Goal: Task Accomplishment & Management: Complete application form

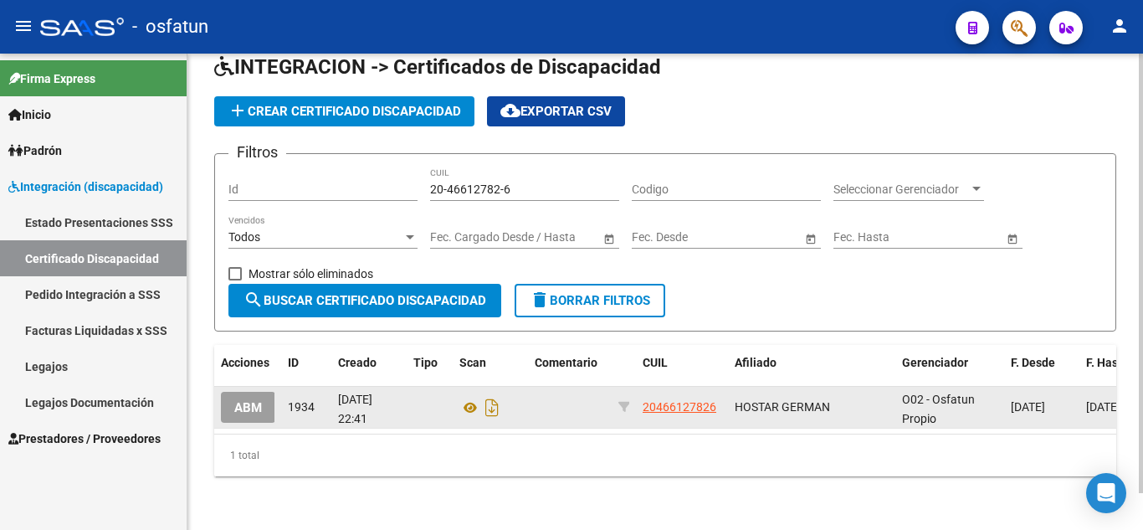
scroll to position [40, 0]
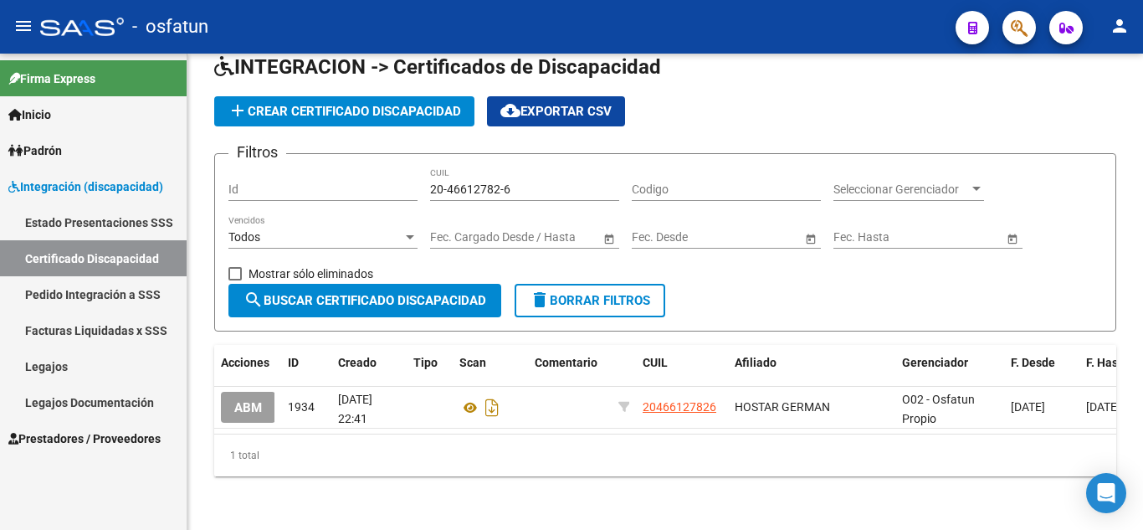
click at [80, 439] on span "Prestadores / Proveedores" at bounding box center [84, 438] width 152 height 18
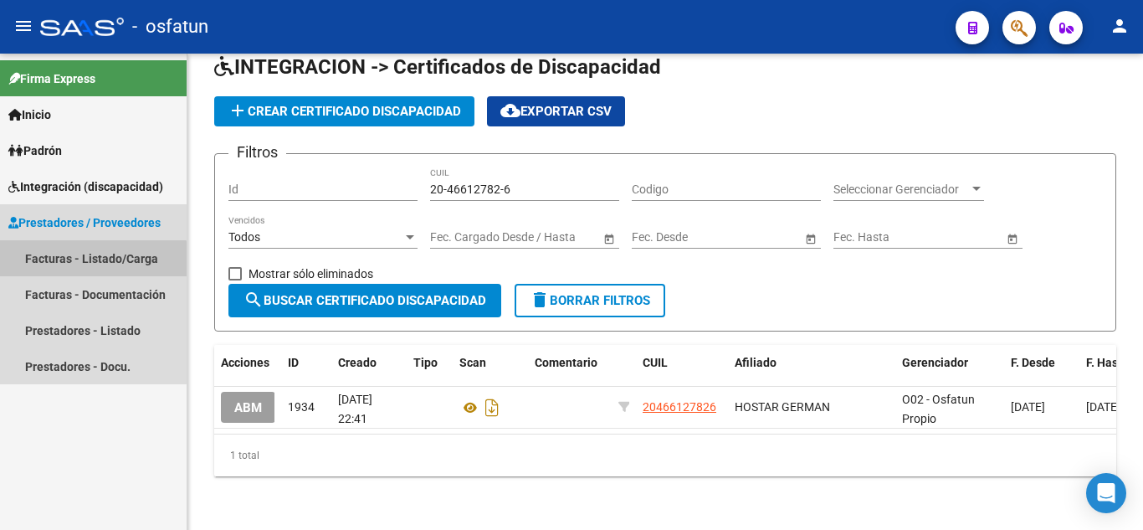
click at [67, 269] on link "Facturas - Listado/Carga" at bounding box center [93, 258] width 187 height 36
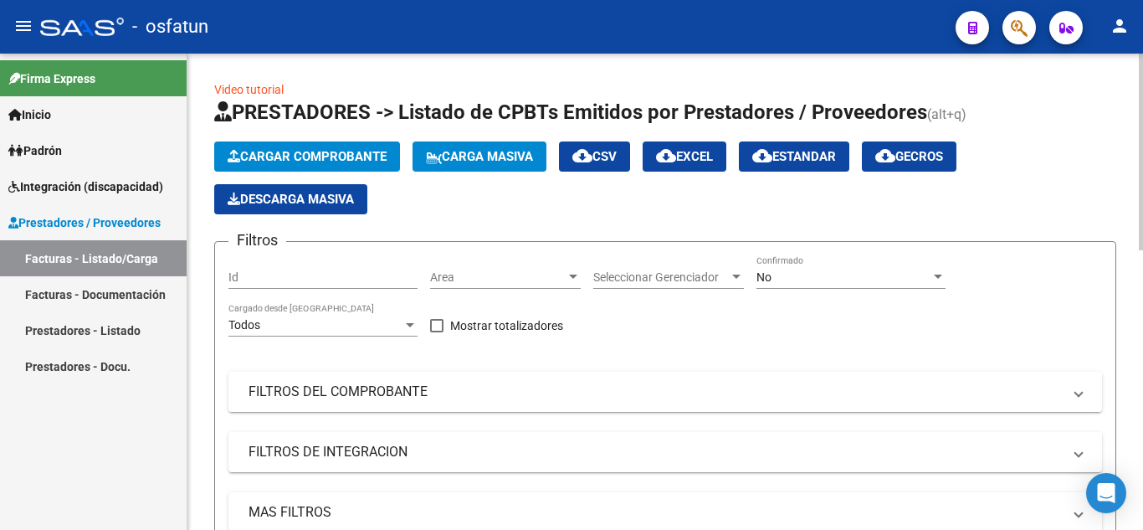
click at [360, 389] on mat-panel-title "FILTROS DEL COMPROBANTE" at bounding box center [655, 391] width 813 height 18
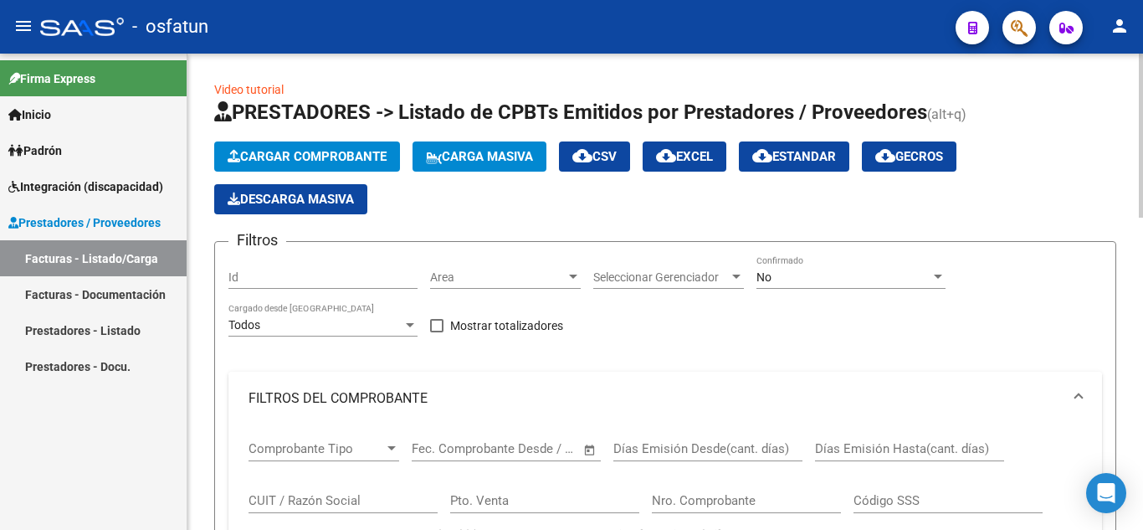
scroll to position [84, 0]
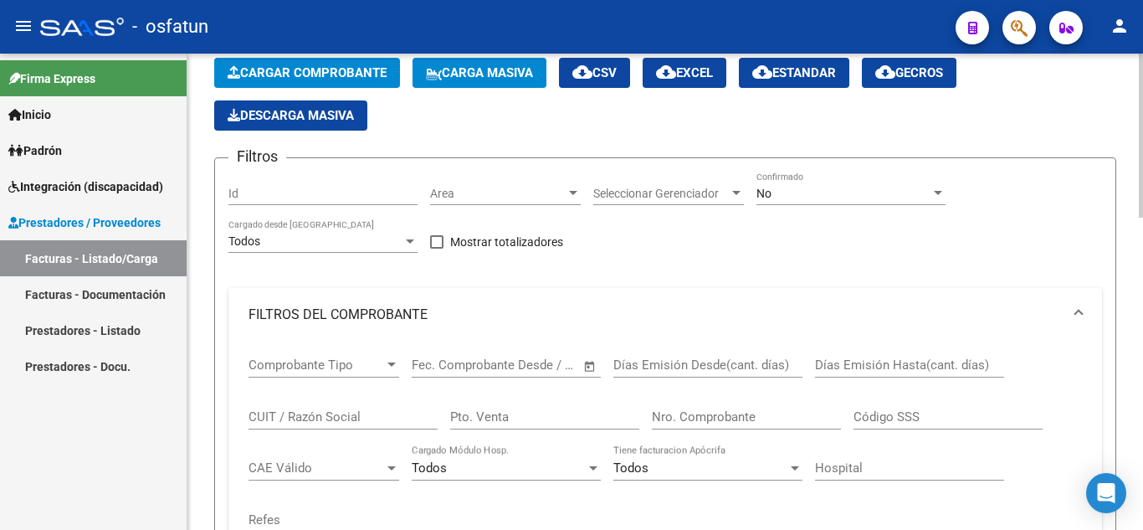
click at [525, 422] on input "Pto. Venta" at bounding box center [544, 416] width 189 height 15
type input "1"
click at [716, 421] on input "Nro. Comprobante" at bounding box center [746, 416] width 189 height 15
type input "5"
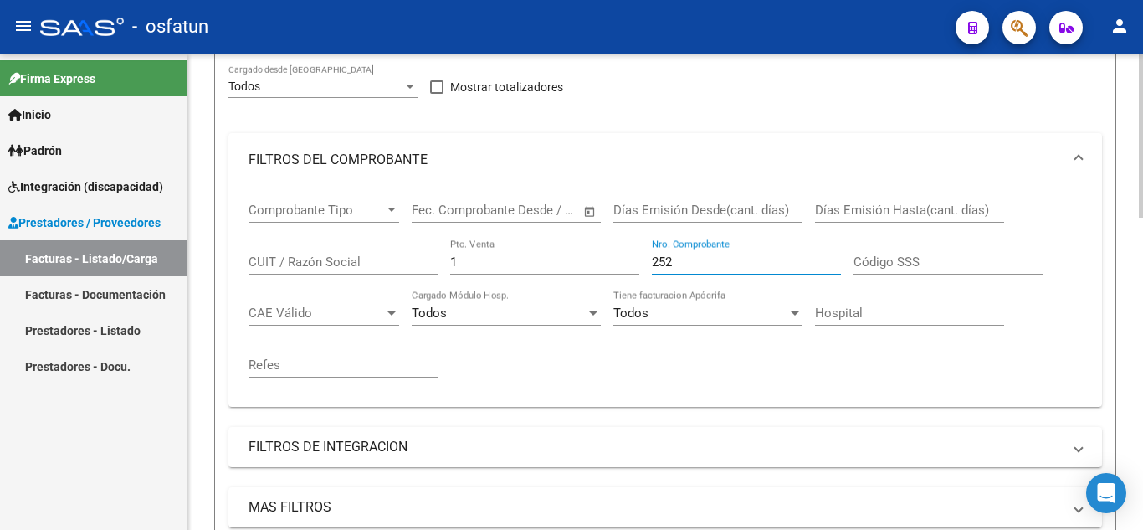
scroll to position [418, 0]
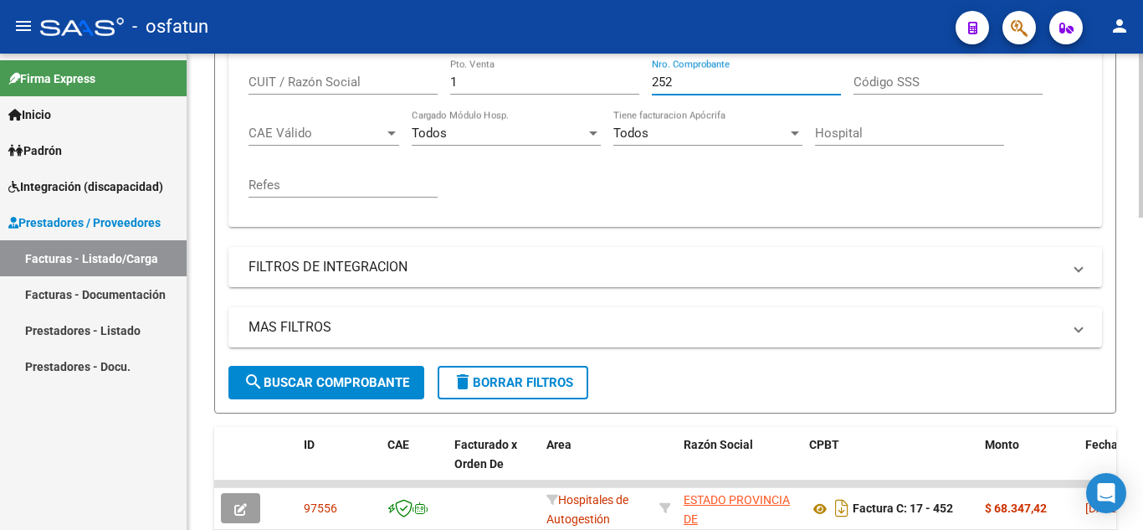
type input "252"
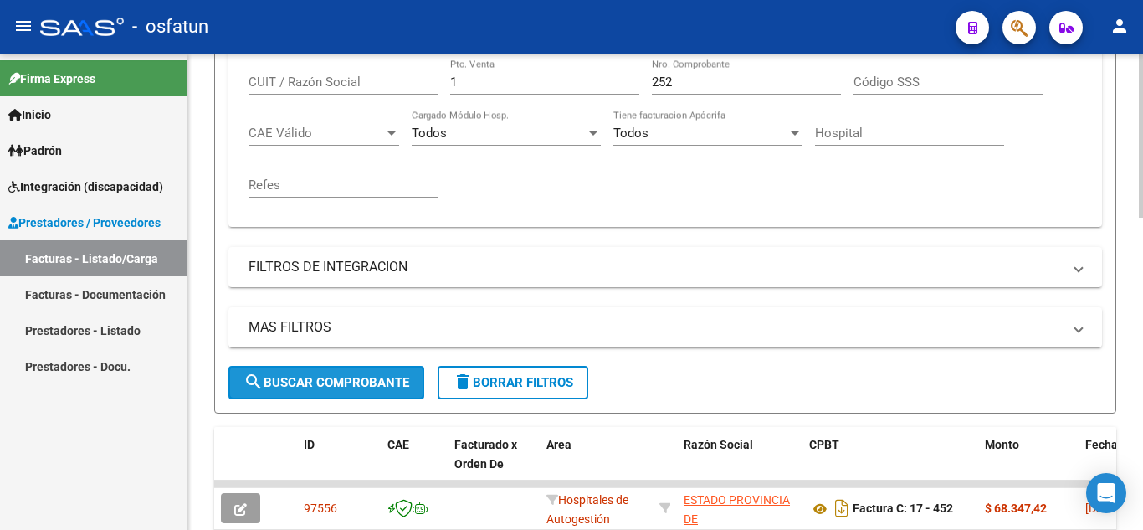
click at [363, 384] on span "search Buscar Comprobante" at bounding box center [327, 382] width 166 height 15
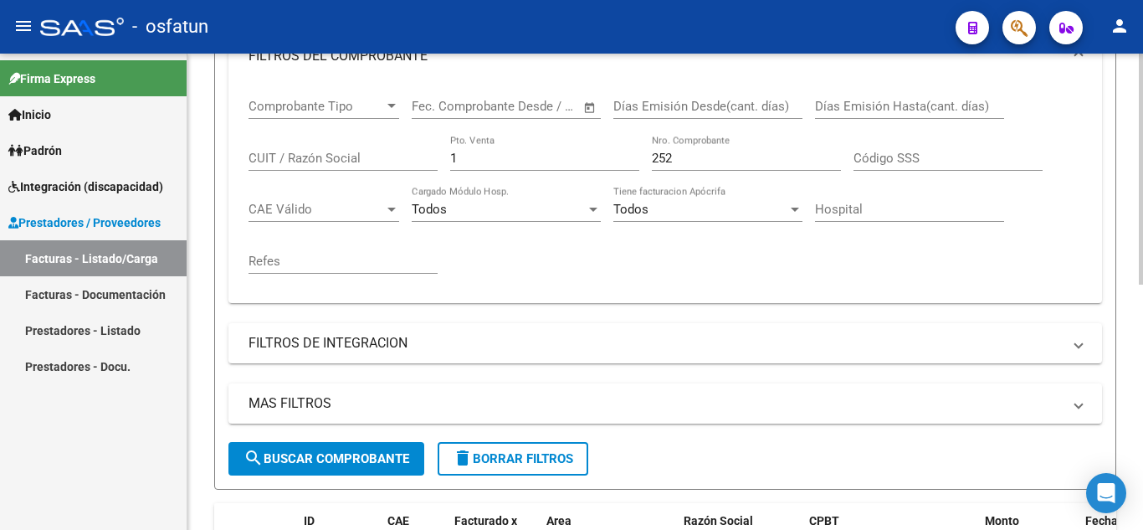
scroll to position [340, 0]
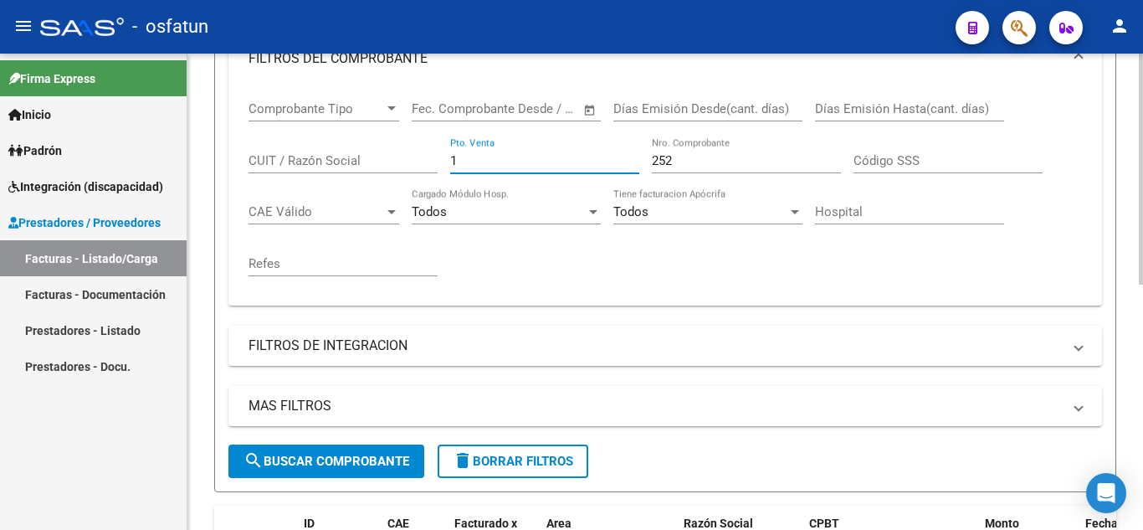
click at [493, 158] on input "1" at bounding box center [544, 160] width 189 height 15
type input "2"
drag, startPoint x: 695, startPoint y: 151, endPoint x: 583, endPoint y: 151, distance: 112.1
click at [583, 151] on div "Comprobante Tipo Comprobante Tipo Fecha inicio – Fecha fin Fec. Comprobante Des…" at bounding box center [666, 188] width 834 height 207
drag, startPoint x: 726, startPoint y: 165, endPoint x: 551, endPoint y: 168, distance: 175.0
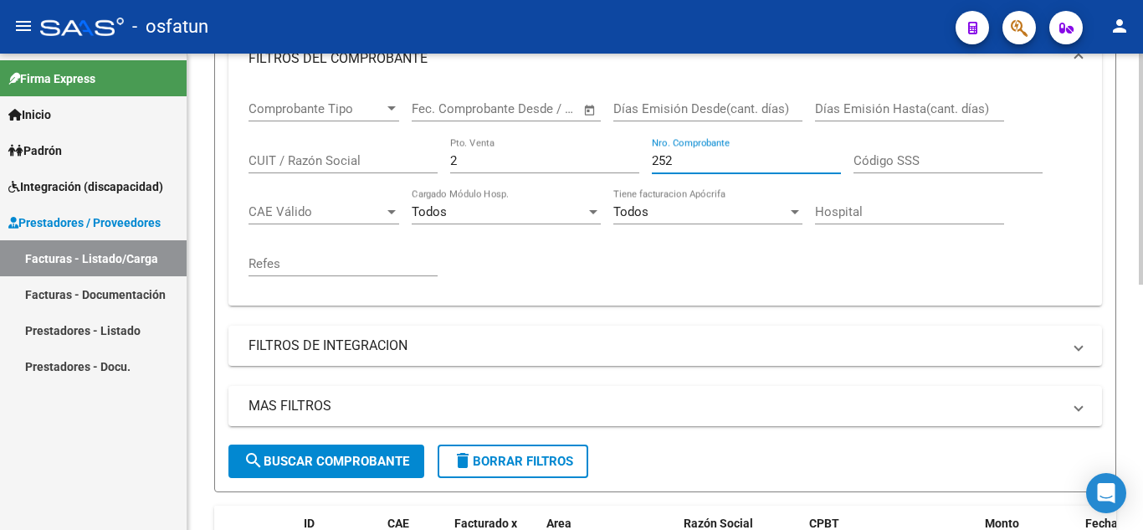
click at [551, 168] on div "Comprobante Tipo Comprobante Tipo Fecha inicio – Fecha fin Fec. Comprobante Des…" at bounding box center [666, 188] width 834 height 207
type input "1906"
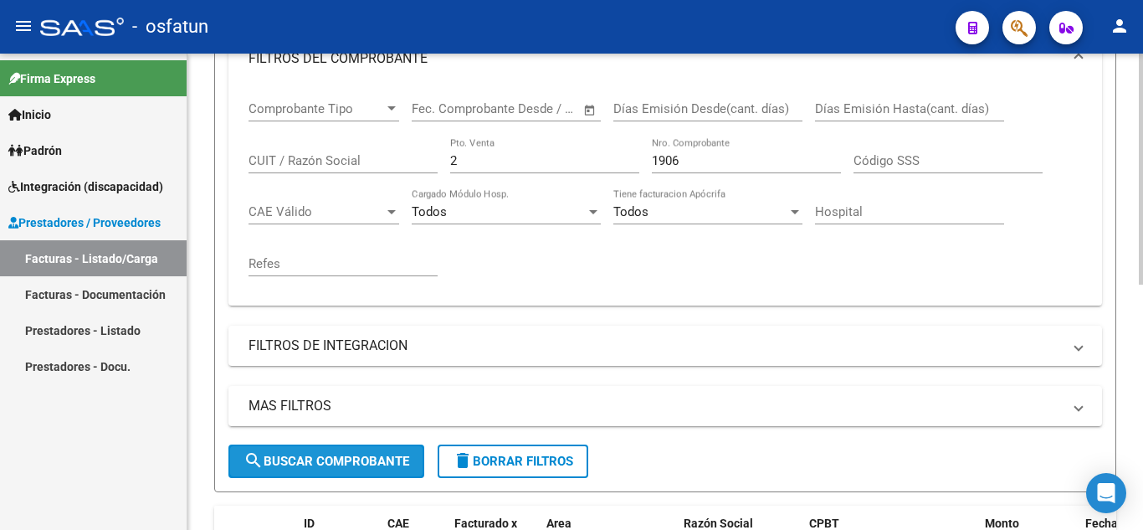
click at [330, 455] on span "search Buscar Comprobante" at bounding box center [327, 461] width 166 height 15
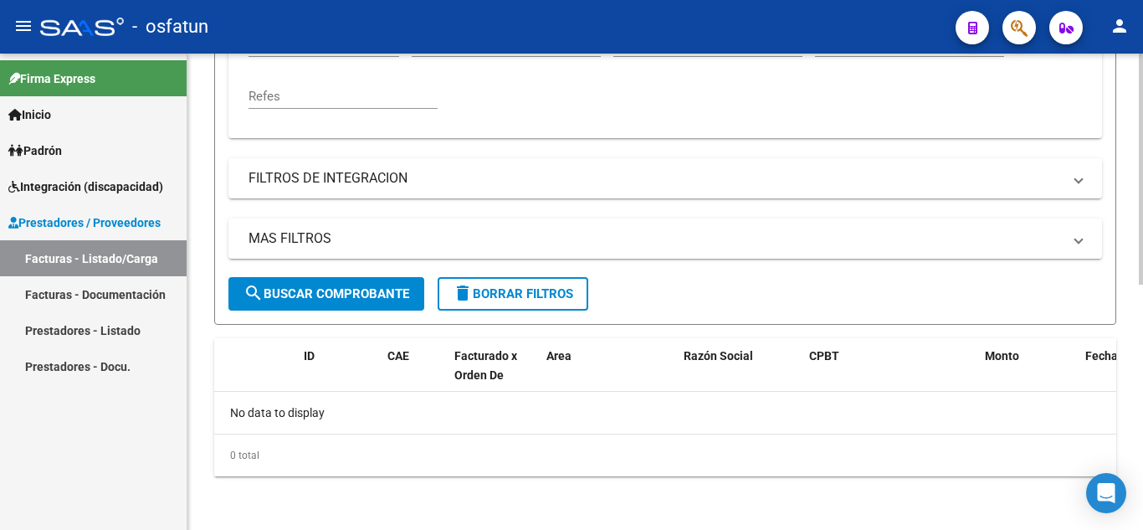
click at [341, 290] on span "search Buscar Comprobante" at bounding box center [327, 293] width 166 height 15
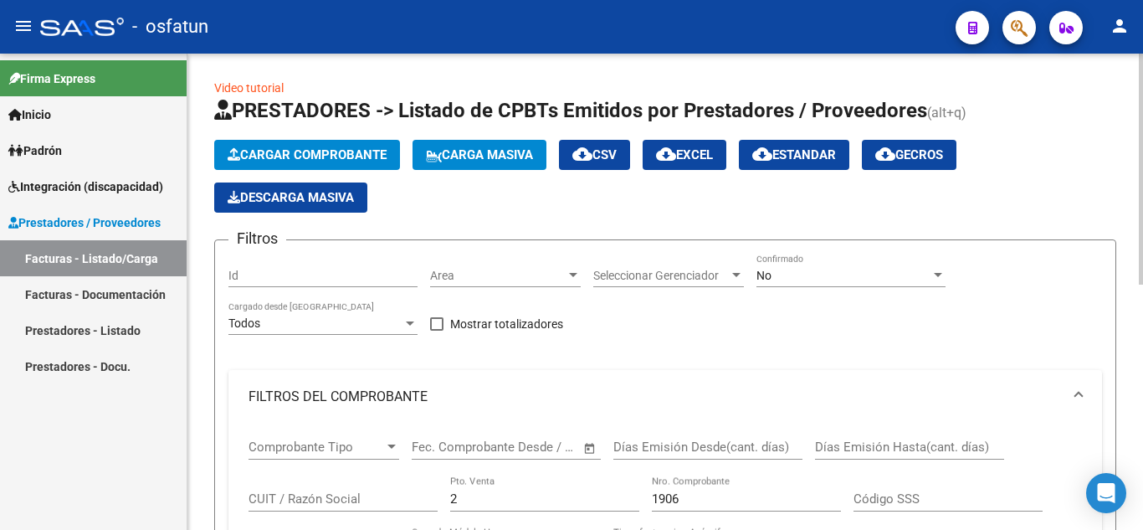
scroll to position [0, 0]
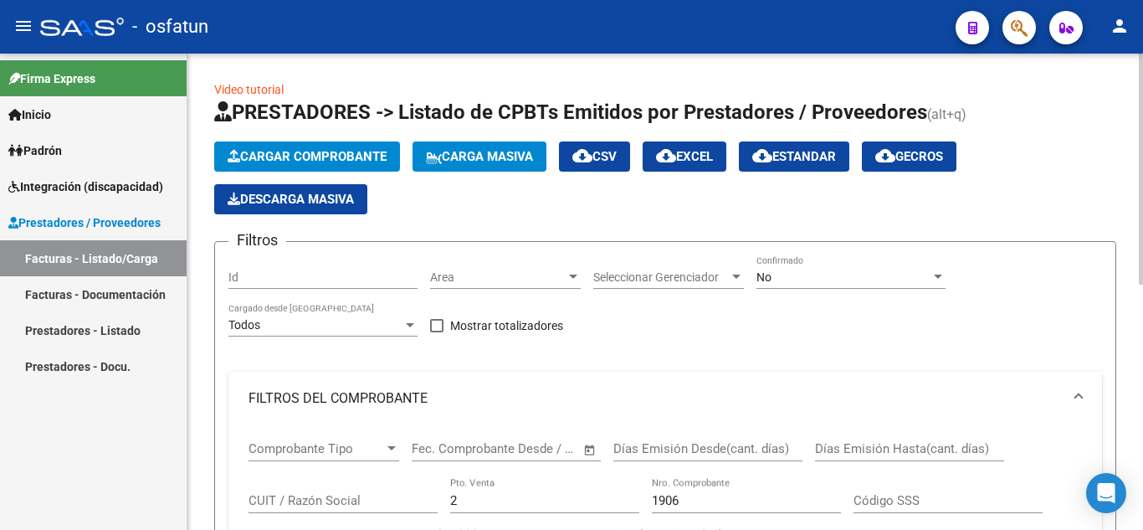
click at [274, 160] on span "Cargar Comprobante" at bounding box center [307, 156] width 159 height 15
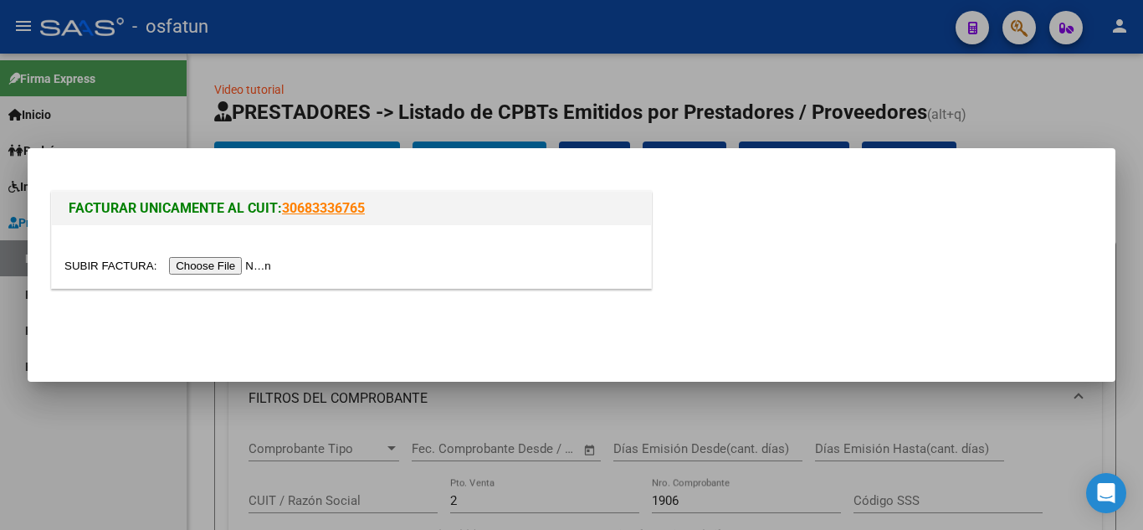
click at [226, 265] on input "file" at bounding box center [170, 266] width 212 height 18
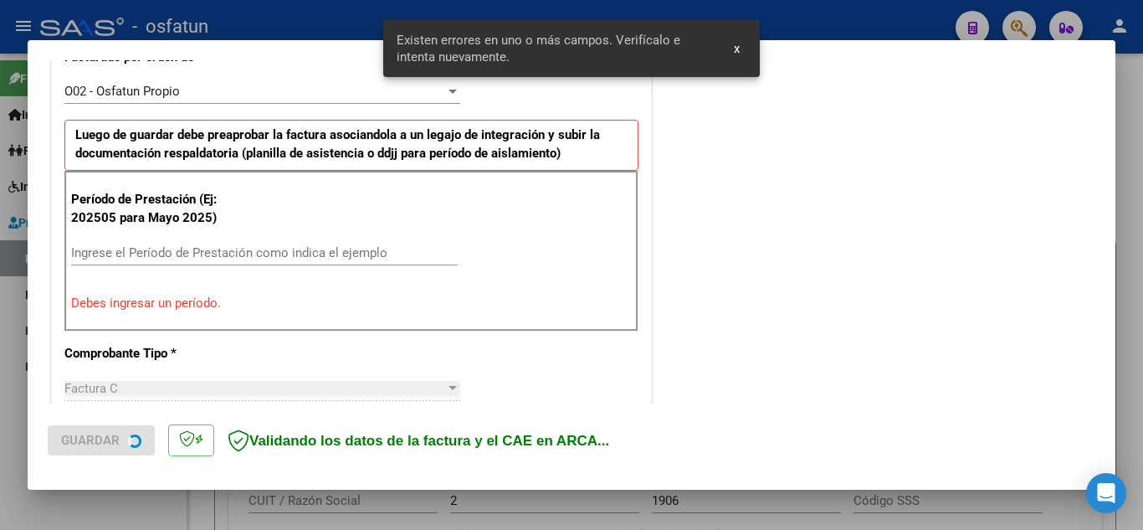
scroll to position [495, 0]
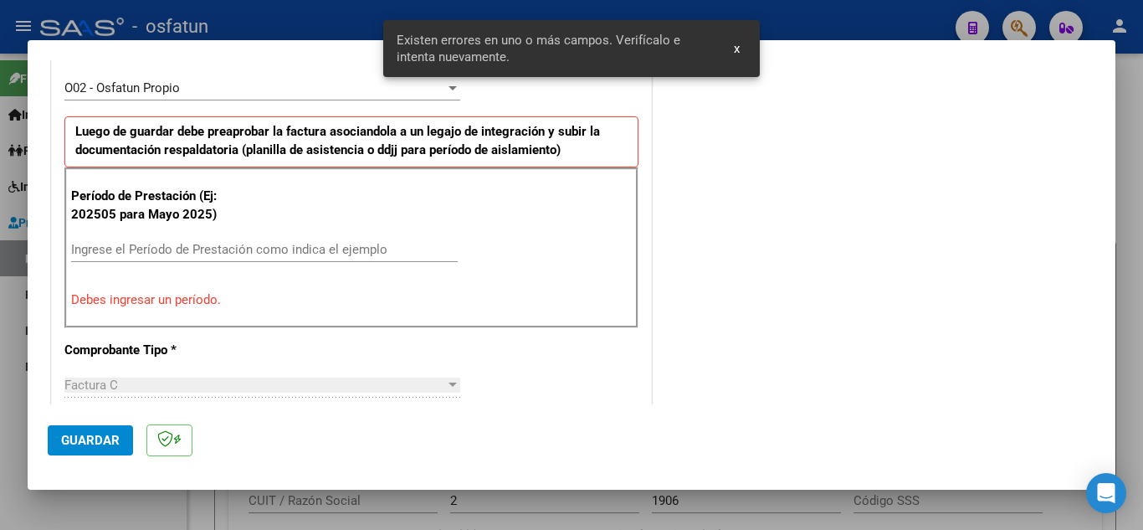
drag, startPoint x: 244, startPoint y: 265, endPoint x: 243, endPoint y: 254, distance: 11.7
click at [243, 260] on div "Ingrese el Período de Prestación como indica el ejemplo" at bounding box center [264, 257] width 387 height 41
click at [243, 254] on input "Ingrese el Período de Prestación como indica el ejemplo" at bounding box center [264, 249] width 387 height 15
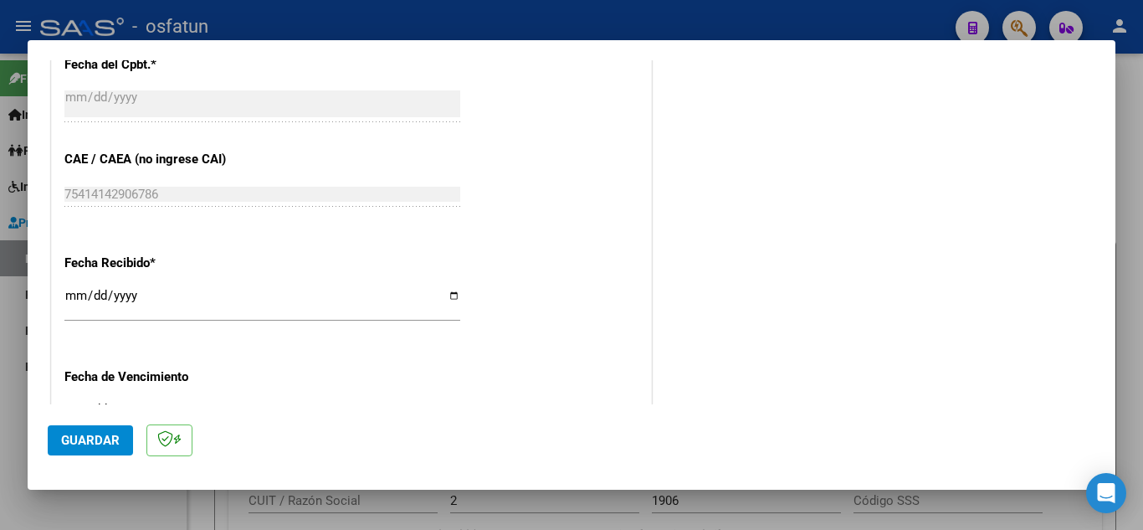
scroll to position [1081, 0]
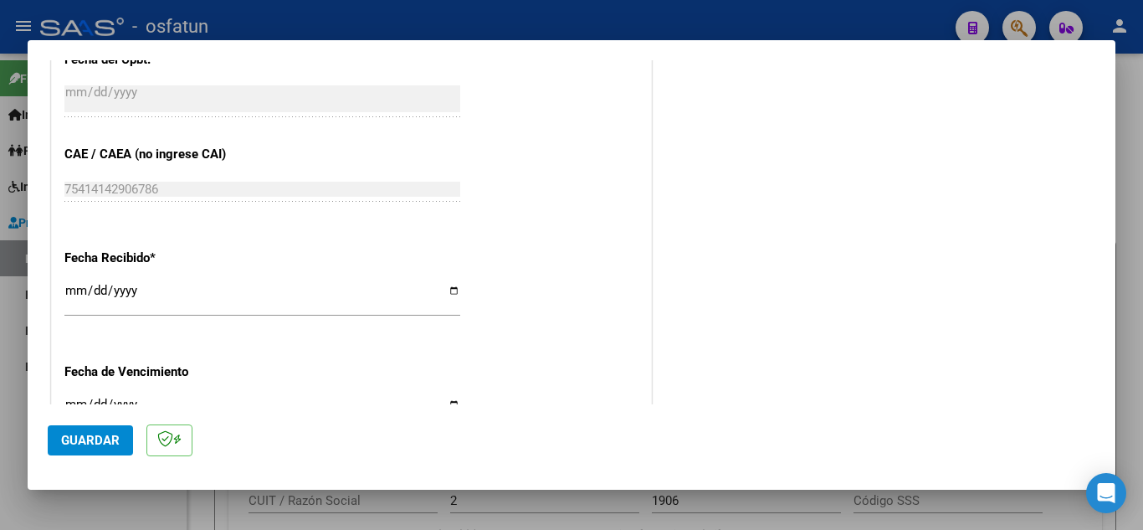
type input "202509"
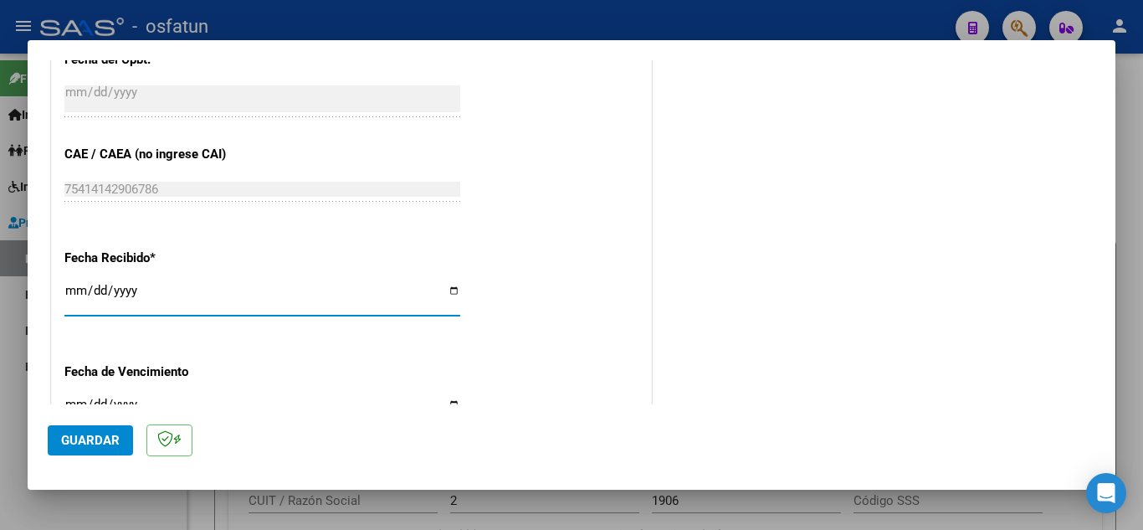
click at [217, 307] on input "[DATE]" at bounding box center [262, 297] width 396 height 27
click at [448, 293] on input "[DATE]" at bounding box center [262, 297] width 396 height 27
click at [450, 291] on input "[DATE]" at bounding box center [262, 297] width 396 height 27
type input "[DATE]"
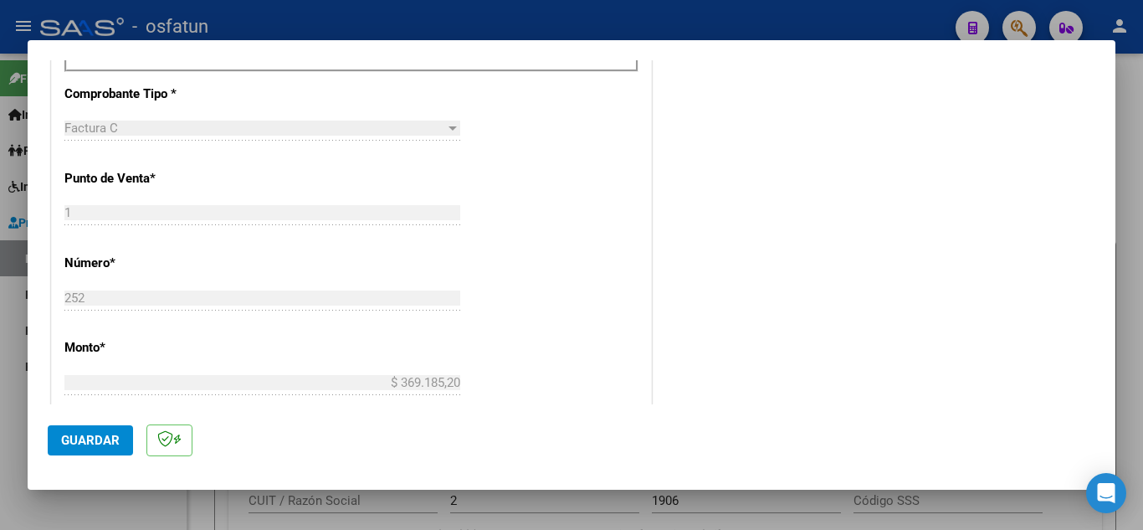
scroll to position [723, 0]
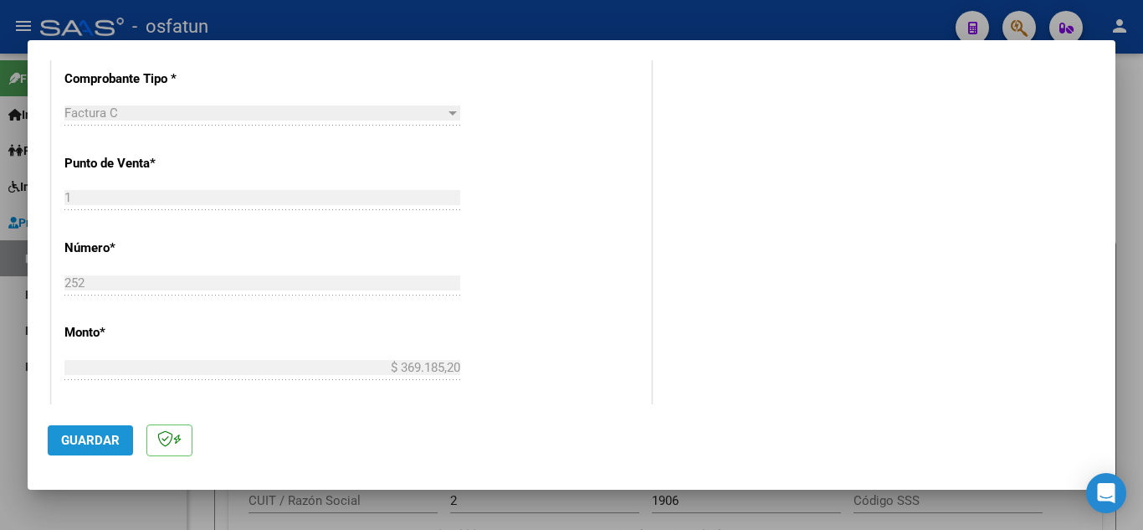
drag, startPoint x: 89, startPoint y: 441, endPoint x: 100, endPoint y: 441, distance: 11.7
click at [90, 441] on span "Guardar" at bounding box center [90, 440] width 59 height 15
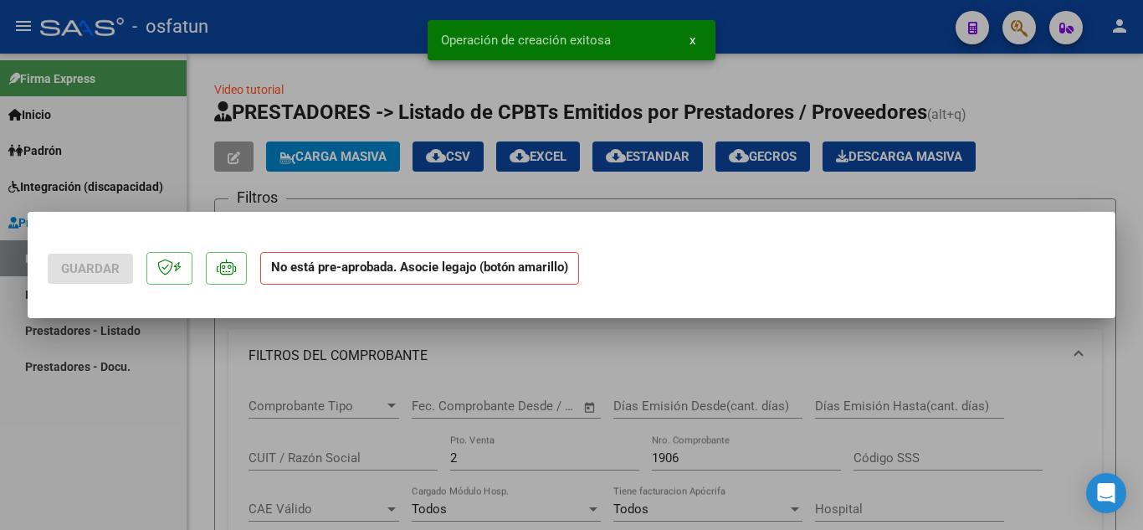
scroll to position [0, 0]
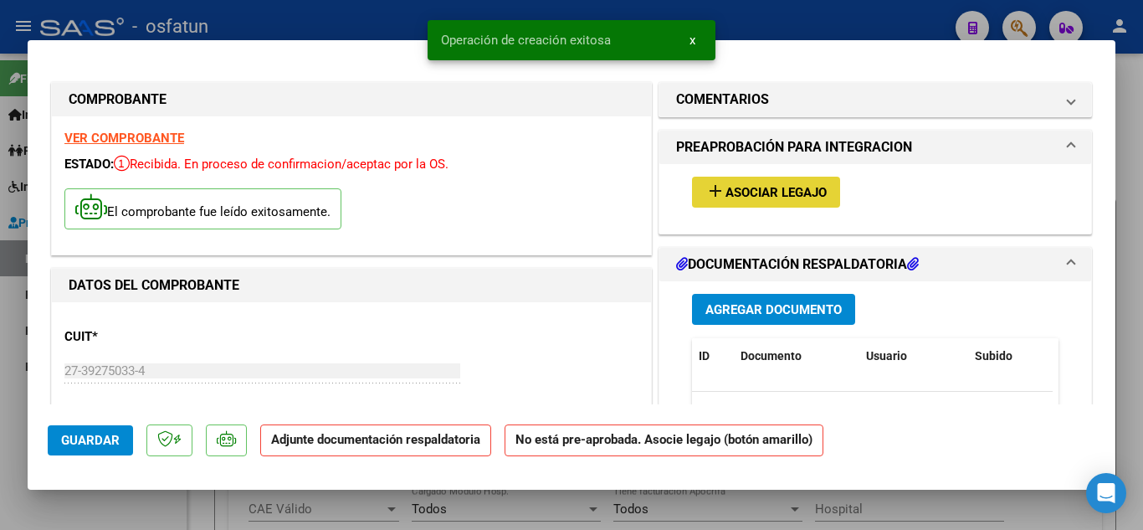
click at [806, 182] on button "add Asociar Legajo" at bounding box center [766, 192] width 148 height 31
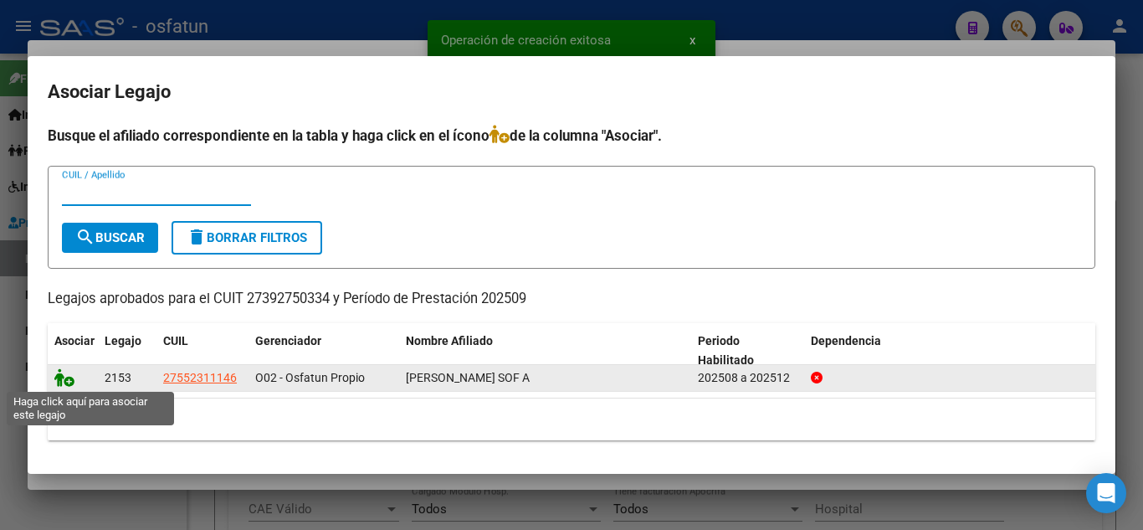
click at [62, 379] on icon at bounding box center [64, 377] width 20 height 18
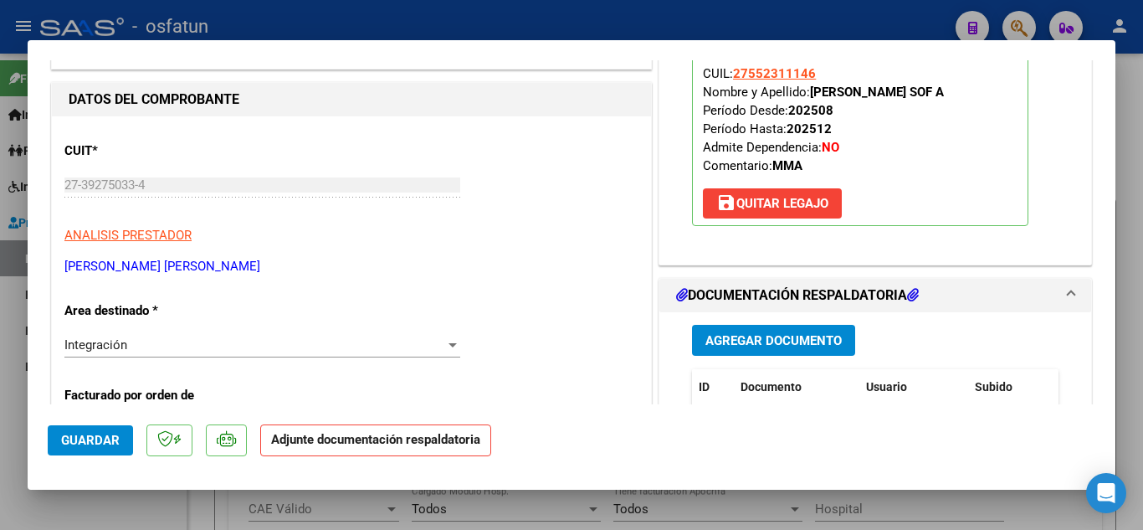
scroll to position [335, 0]
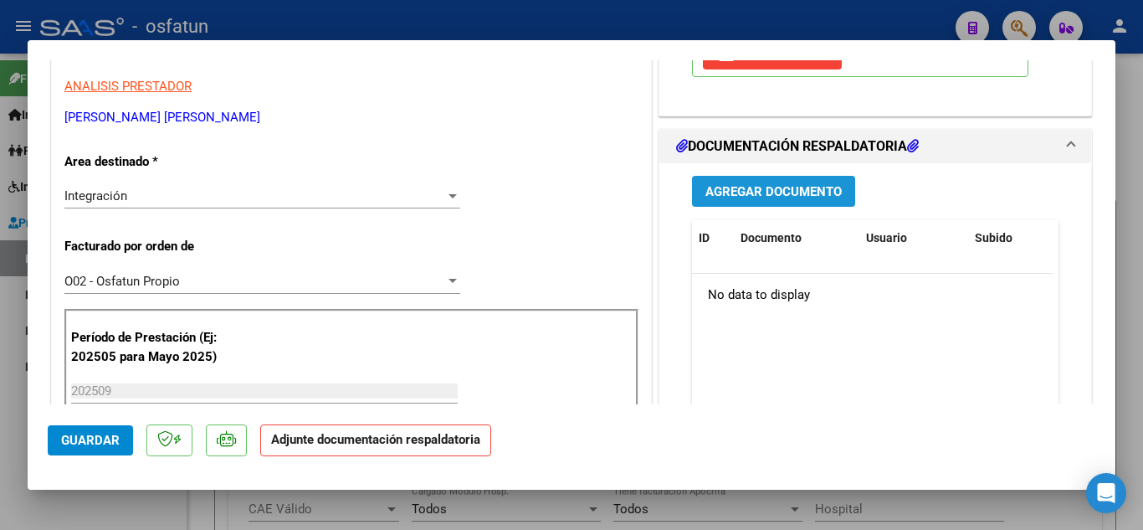
click at [779, 191] on span "Agregar Documento" at bounding box center [774, 191] width 136 height 15
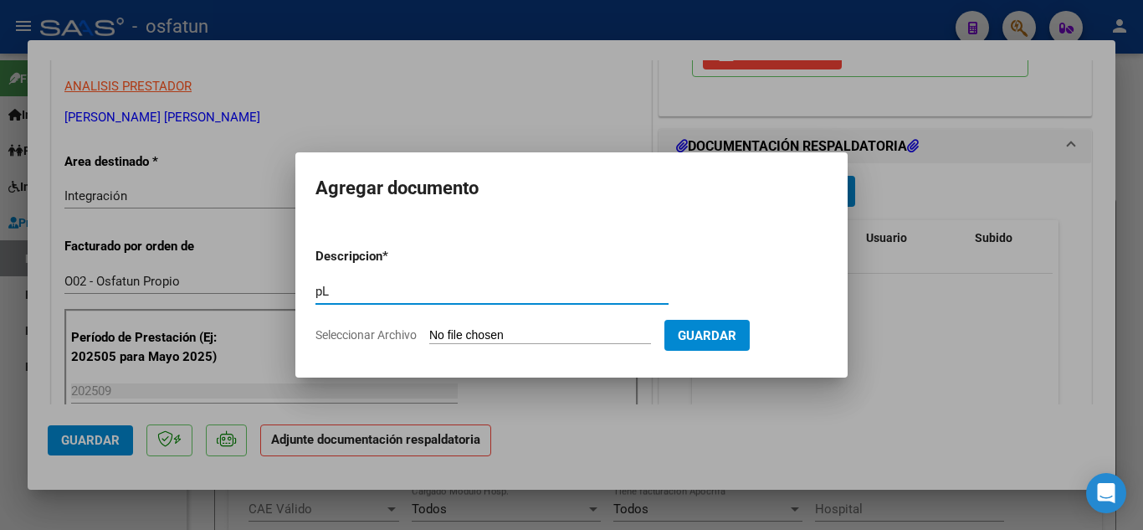
type input "p"
type input "Planilla de Asistencia"
click at [466, 334] on input "Seleccionar Archivo" at bounding box center [540, 336] width 222 height 16
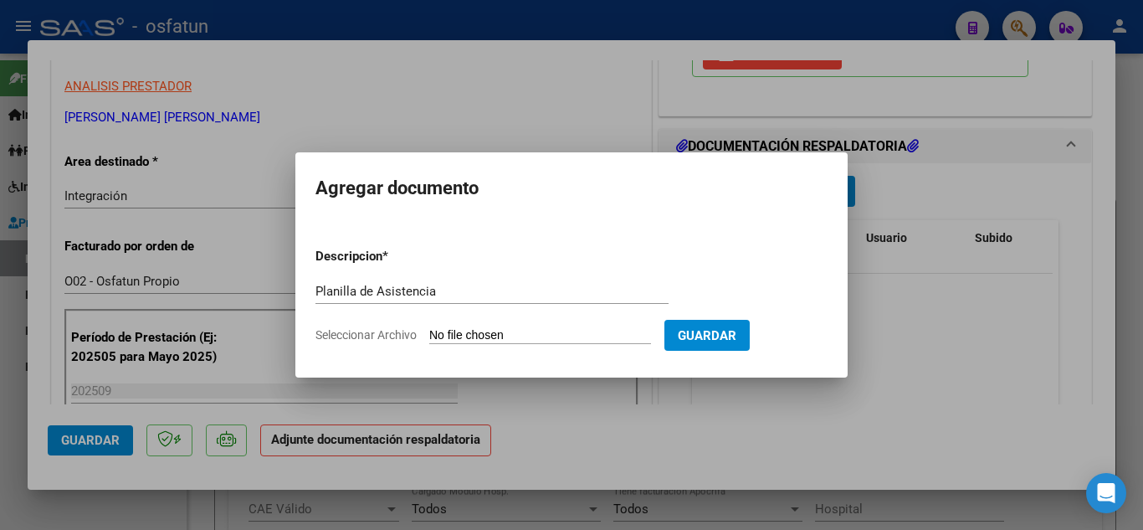
type input "C:\fakepath\Planilla de Asistencia MAI.pdf"
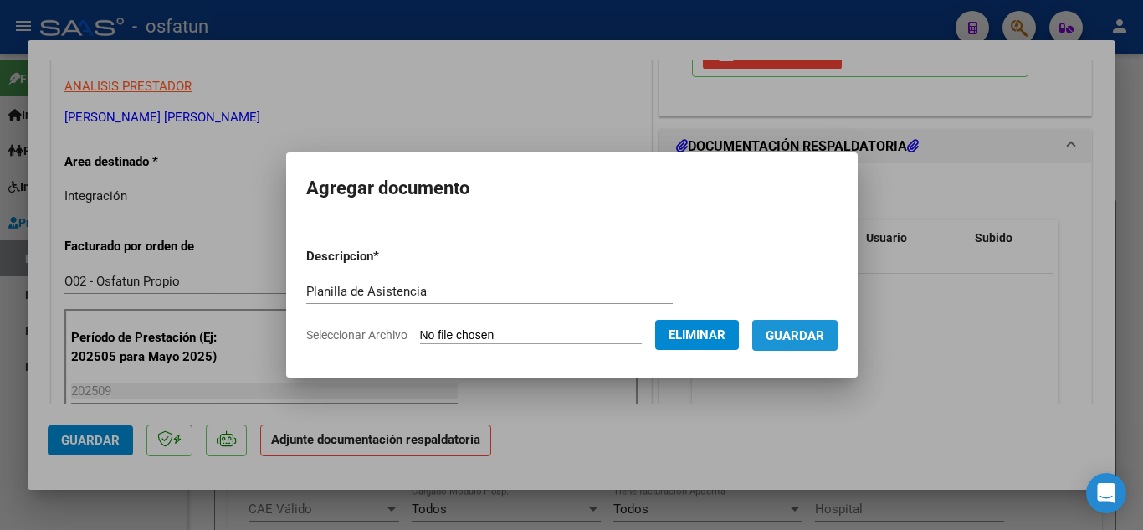
click at [813, 335] on span "Guardar" at bounding box center [795, 335] width 59 height 15
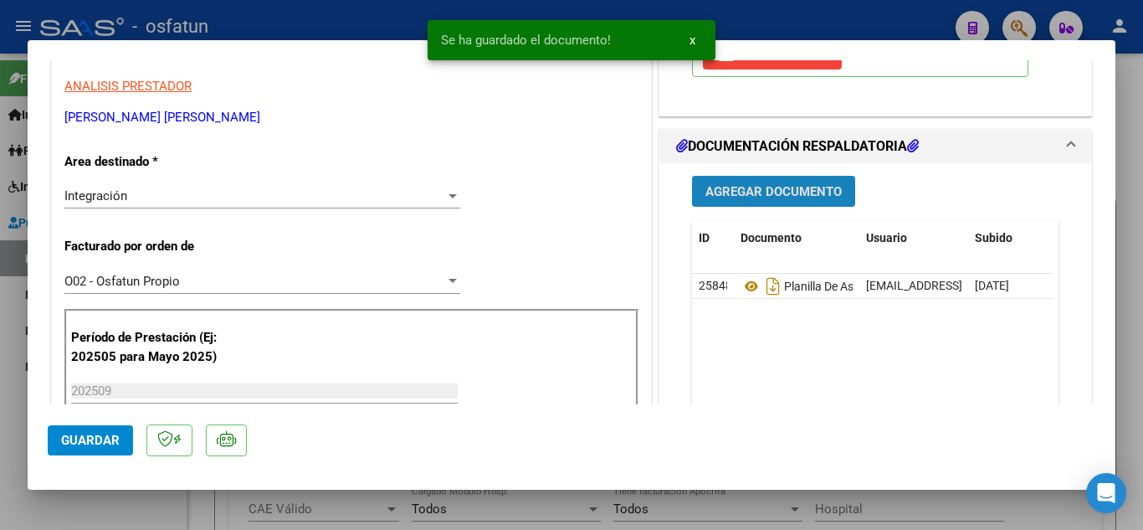
click at [798, 189] on span "Agregar Documento" at bounding box center [774, 191] width 136 height 15
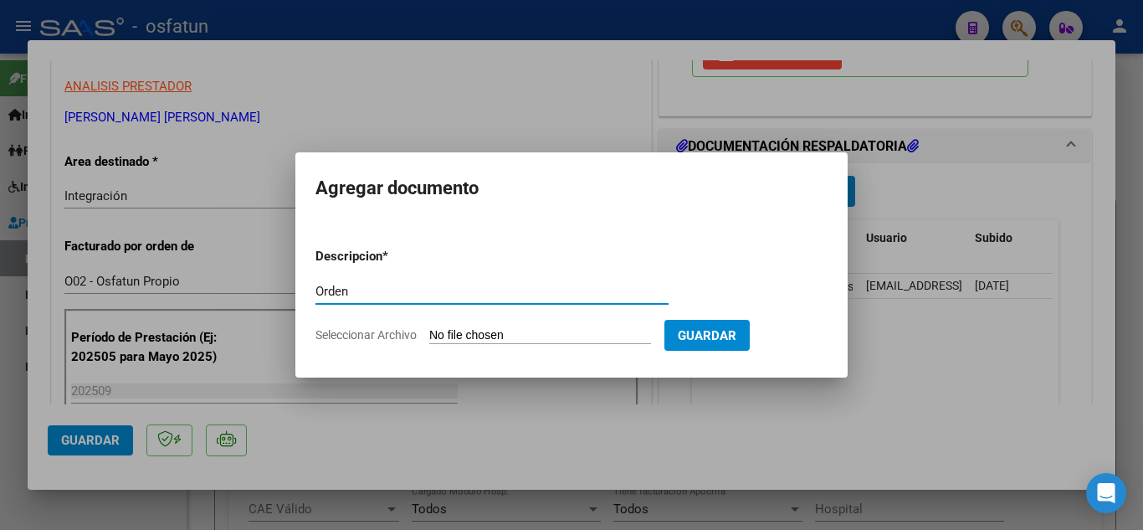
type input "Orden"
click at [528, 334] on input "Seleccionar Archivo" at bounding box center [540, 336] width 222 height 16
type input "C:\fakepath\order_3529626.pdf"
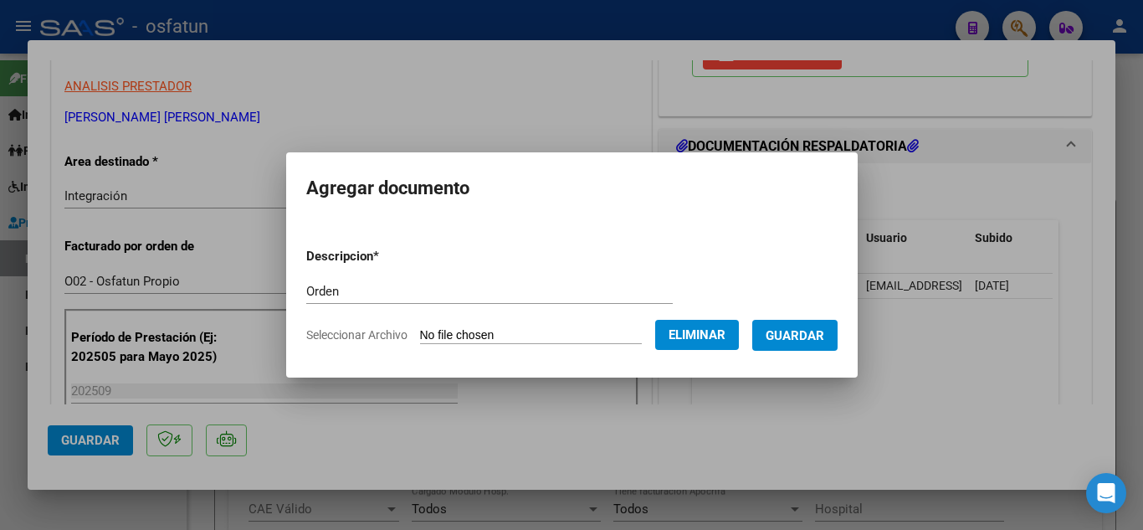
click at [803, 337] on span "Guardar" at bounding box center [795, 335] width 59 height 15
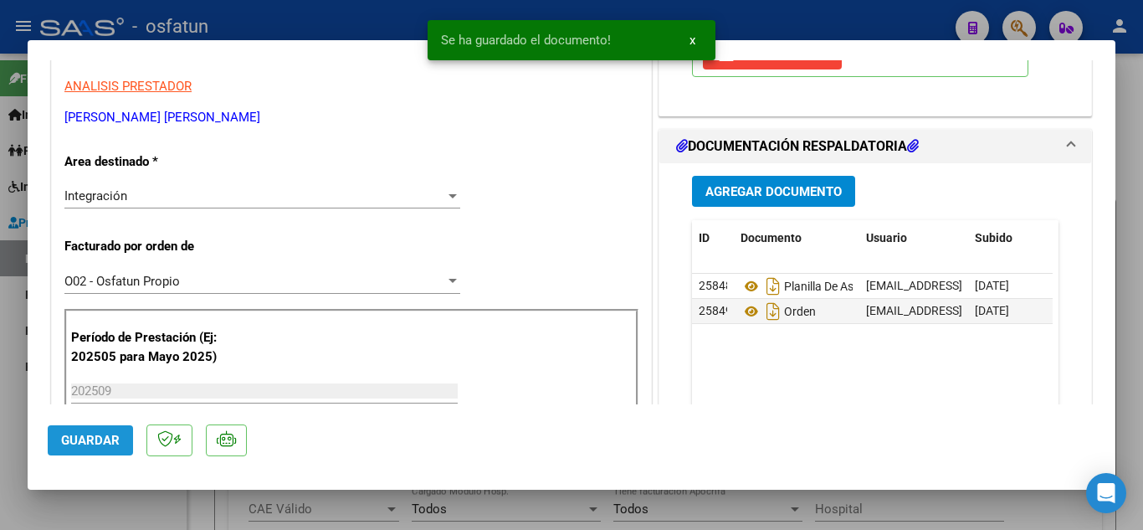
click at [82, 429] on button "Guardar" at bounding box center [90, 440] width 85 height 30
click at [345, 15] on div at bounding box center [571, 265] width 1143 height 530
type input "$ 0,00"
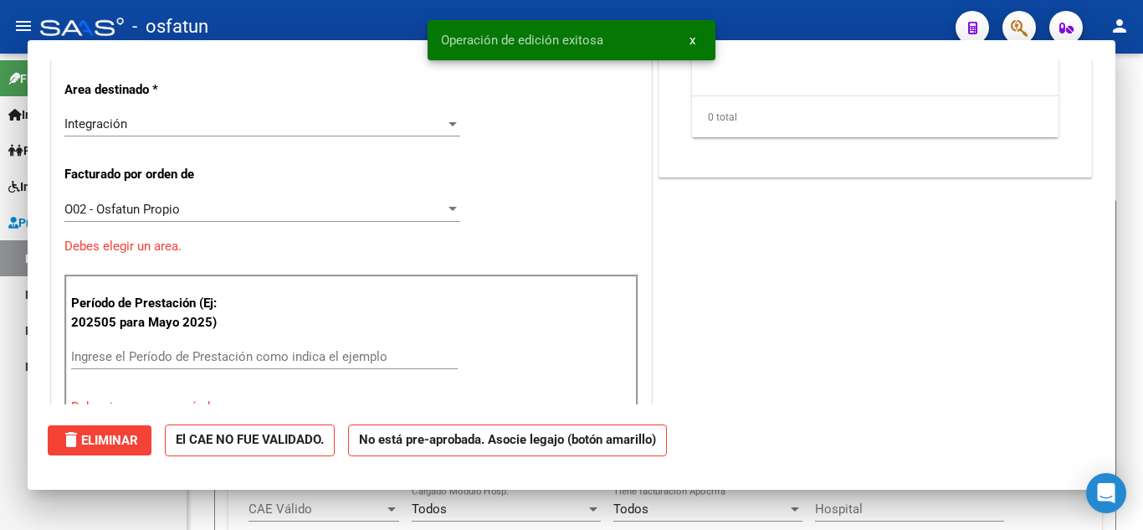
scroll to position [0, 0]
